Goal: Task Accomplishment & Management: Complete application form

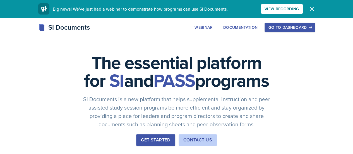
click at [311, 25] on div "Go to Dashboard" at bounding box center [289, 27] width 43 height 4
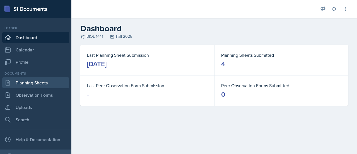
click at [31, 83] on link "Planning Sheets" at bounding box center [35, 82] width 67 height 11
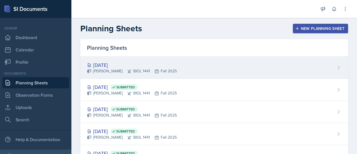
click at [111, 67] on div "[DATE]" at bounding box center [132, 65] width 90 height 8
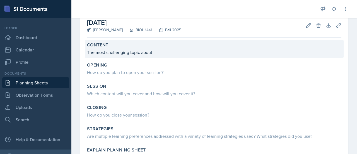
scroll to position [35, 0]
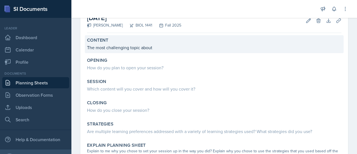
click at [167, 45] on p "The most challenging topic about" at bounding box center [214, 47] width 254 height 7
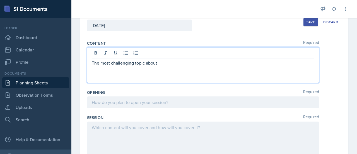
click at [167, 55] on div "The most challenging topic about" at bounding box center [203, 65] width 232 height 36
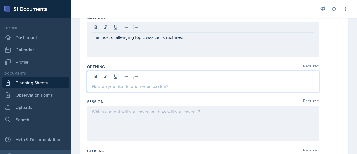
scroll to position [71, 0]
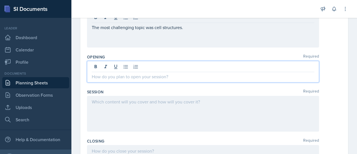
click at [117, 74] on p at bounding box center [203, 76] width 223 height 7
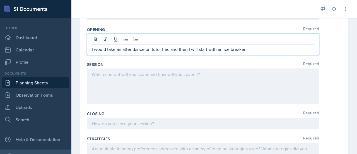
scroll to position [106, 0]
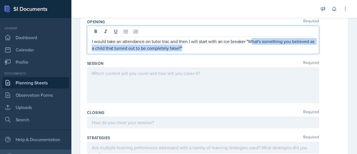
drag, startPoint x: 252, startPoint y: 42, endPoint x: 240, endPoint y: 47, distance: 12.1
click at [240, 47] on p "I would take an attendance on tutor trac and then I will start with an ice brea…" at bounding box center [203, 44] width 223 height 13
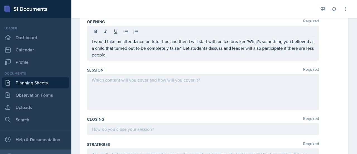
click at [136, 88] on div at bounding box center [203, 92] width 232 height 36
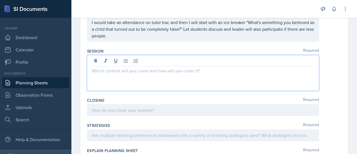
scroll to position [116, 0]
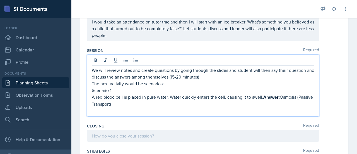
click at [264, 97] on p "A red blood cell is placed in pure water. Water quickly enters the cell, causin…" at bounding box center [203, 100] width 223 height 14
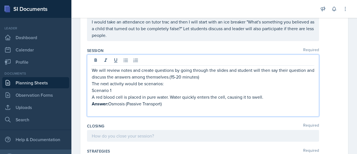
click at [171, 105] on p "Answer: Osmosis (Passive Transport)" at bounding box center [203, 103] width 223 height 7
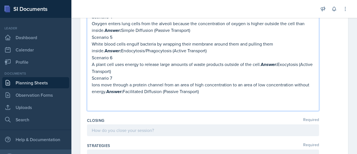
scroll to position [250, 0]
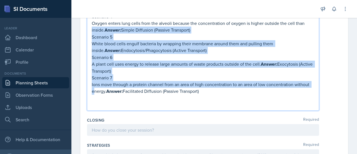
drag, startPoint x: 207, startPoint y: 39, endPoint x: 89, endPoint y: 28, distance: 118.5
click at [89, 28] on div "We will review notes and create questions by going through the slides and stude…" at bounding box center [203, 15] width 232 height 191
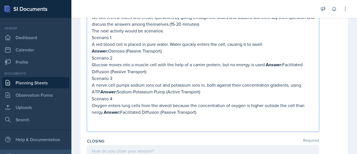
scroll to position [168, 0]
drag, startPoint x: 204, startPoint y: 114, endPoint x: 82, endPoint y: 39, distance: 143.5
click at [82, 39] on div "Date [DATE] [DATE] 31 1 2 3 4 5 6 7 8 9 10 11 12 13 14 15 16 17 18 19 20 21 22 …" at bounding box center [214, 101] width 268 height 452
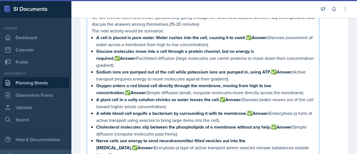
scroll to position [179, 0]
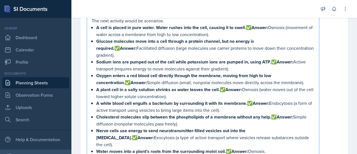
click at [102, 75] on p "Oxygen enters a red blood cell directly through the membrane, moving from high …" at bounding box center [205, 79] width 218 height 14
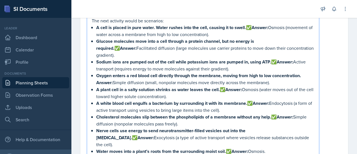
click at [254, 26] on p "A cell is placed in pure water. Water rushes into the cell, causing it to swell…" at bounding box center [205, 31] width 218 height 14
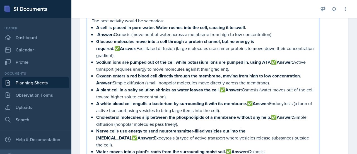
click at [277, 42] on p "Glucose molecules move into a cell through a protein channel, but no energy is …" at bounding box center [205, 48] width 218 height 21
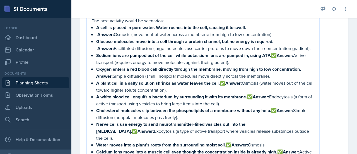
click at [96, 32] on p "Answer: Osmosis (movement of water across a membrane from high to low concentra…" at bounding box center [205, 34] width 218 height 7
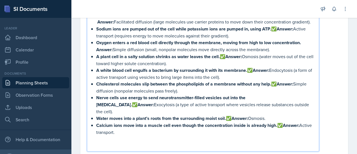
scroll to position [207, 0]
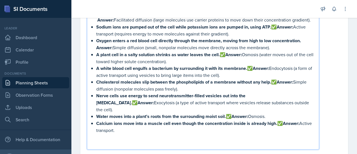
click at [280, 33] on p "Sodium ions are pumped out of the cell while potassium ions are pumped in, usin…" at bounding box center [205, 30] width 218 height 14
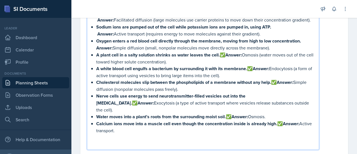
click at [222, 60] on p "A plant cell in a salty solution shrinks as water leaves the cell. ✅ Answer: Os…" at bounding box center [205, 58] width 218 height 14
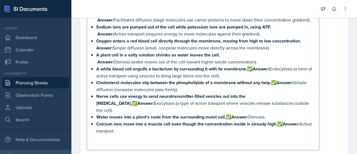
click at [250, 75] on p "A white blood cell engulfs a bacterium by surrounding it with its membrane. ✅ A…" at bounding box center [205, 72] width 218 height 14
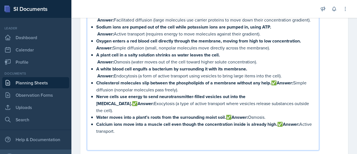
click at [273, 87] on p "Cholesterol molecules slip between the phospholipids of a membrane without any …" at bounding box center [205, 86] width 218 height 14
click at [267, 100] on p "Nerve cells use energy to send neurotransmitter-filled vesicles out into the [M…" at bounding box center [205, 103] width 218 height 21
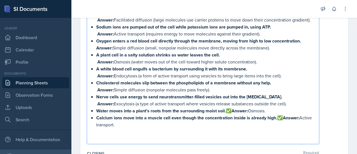
click at [229, 114] on p "Water moves into a plant’s roots from the surrounding moist soil. ✅ Answer: [GE…" at bounding box center [205, 110] width 218 height 7
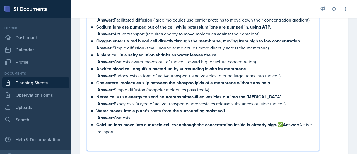
click at [279, 128] on p "Calcium ions move into a muscle cell even though the concentration inside is al…" at bounding box center [205, 128] width 218 height 14
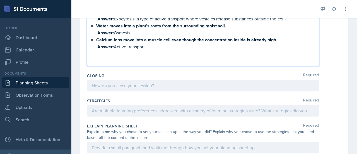
scroll to position [295, 0]
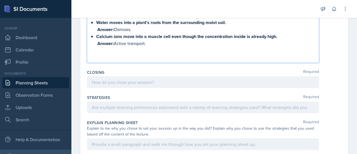
click at [170, 52] on p at bounding box center [203, 50] width 223 height 7
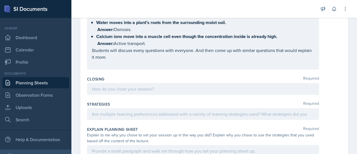
click at [123, 95] on div at bounding box center [203, 89] width 232 height 12
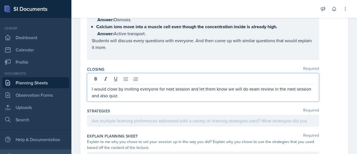
click at [124, 98] on p "I would close by inviting everyone for next session and let them know we will d…" at bounding box center [203, 91] width 223 height 13
click at [143, 99] on p "I would close by inviting everyone for next session and let them know we will d…" at bounding box center [203, 91] width 223 height 13
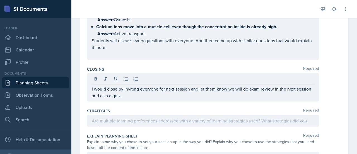
click at [136, 126] on div at bounding box center [203, 121] width 232 height 12
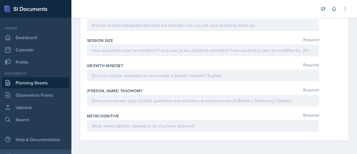
scroll to position [392, 0]
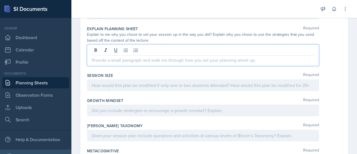
click at [109, 63] on p at bounding box center [203, 60] width 223 height 7
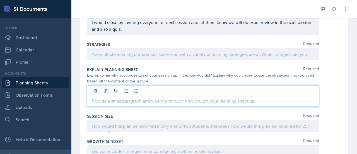
scroll to position [361, 0]
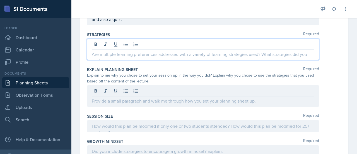
click at [106, 57] on p at bounding box center [203, 54] width 223 height 7
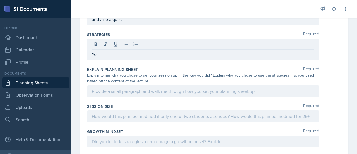
click at [168, 37] on div "Strategies Required" at bounding box center [214, 35] width 254 height 6
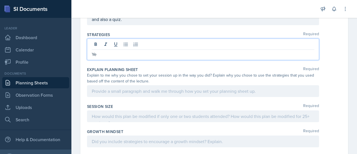
click at [111, 50] on div "Ye" at bounding box center [203, 48] width 232 height 21
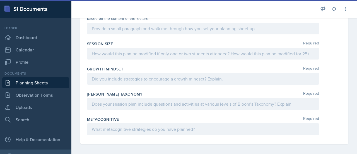
scroll to position [414, 0]
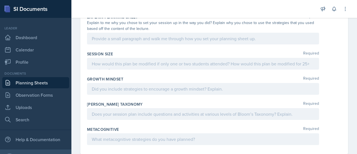
click at [156, 44] on div at bounding box center [203, 39] width 232 height 12
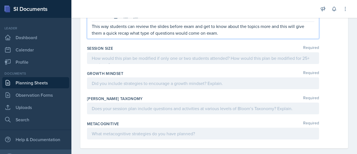
scroll to position [427, 0]
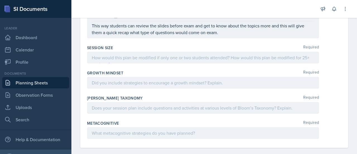
click at [153, 67] on div "Session Size Required" at bounding box center [214, 55] width 254 height 25
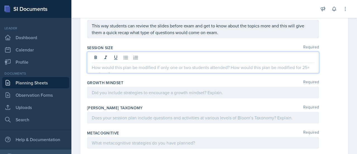
click at [147, 61] on div at bounding box center [203, 62] width 232 height 21
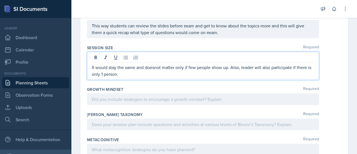
click at [155, 71] on p "It would stay the same and doesnot matter only if few people show up. Also, lea…" at bounding box center [203, 70] width 223 height 13
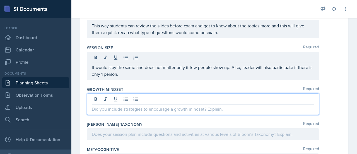
click at [125, 103] on div at bounding box center [203, 103] width 232 height 21
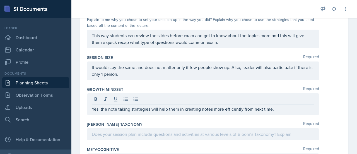
click at [238, 115] on div "Yes, the note taking strategies will help them in creating notes more efficentl…" at bounding box center [203, 103] width 232 height 21
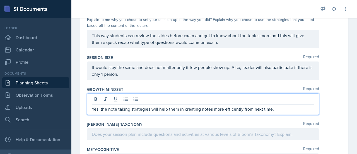
click at [237, 112] on p "Yes, the note taking strategies will help them in creating notes more efficentl…" at bounding box center [203, 108] width 223 height 7
click at [239, 112] on p "Yes, the note taking strategies will help them in creating notes more efficentl…" at bounding box center [203, 108] width 223 height 7
click at [282, 112] on p "Yes, the note taking strategies will help them in creating notes more efficente…" at bounding box center [203, 108] width 223 height 7
click at [235, 112] on p "Yes, the note taking strategies will help them in creating notes more efficente…" at bounding box center [203, 108] width 223 height 7
click at [242, 112] on p "Yes, the note taking strategies will help them in creating notes more efficente…" at bounding box center [203, 108] width 223 height 7
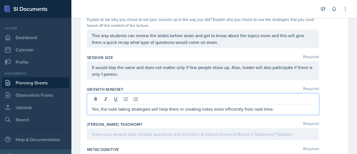
click at [275, 112] on p "Yes, the note taking strategies will help them in creating notes more efficentl…" at bounding box center [203, 108] width 223 height 7
click at [234, 112] on p "Yes, the note taking strategies will help them in creating notes more efficentl…" at bounding box center [203, 108] width 223 height 7
click at [278, 112] on p "Yes, the note taking strategies will help them in creating notes more efficient…" at bounding box center [203, 108] width 223 height 7
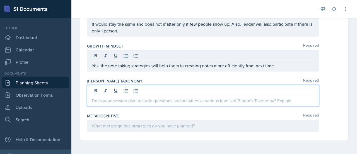
click at [179, 98] on p at bounding box center [203, 100] width 223 height 7
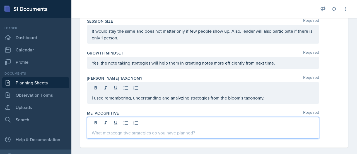
click at [168, 125] on div at bounding box center [203, 127] width 232 height 21
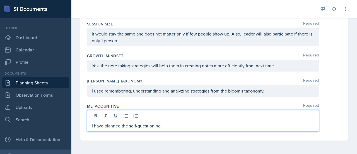
click at [181, 124] on p "I have planned the self-questioning" at bounding box center [203, 125] width 223 height 7
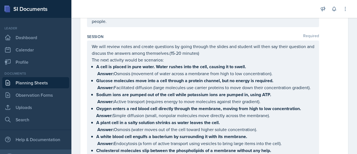
scroll to position [0, 0]
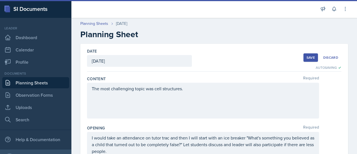
click at [308, 57] on div "Save" at bounding box center [311, 57] width 8 height 4
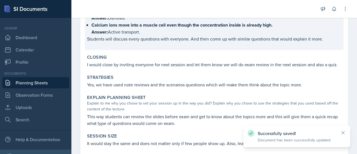
scroll to position [346, 0]
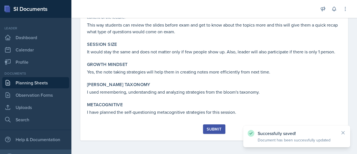
click at [212, 127] on div "Submit" at bounding box center [214, 129] width 15 height 4
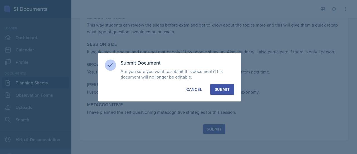
click at [223, 90] on div "Submit" at bounding box center [222, 89] width 15 height 6
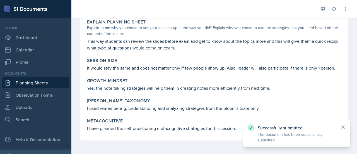
scroll to position [330, 0]
click at [55, 79] on link "Planning Sheets" at bounding box center [35, 82] width 67 height 11
